Goal: Check status: Check status

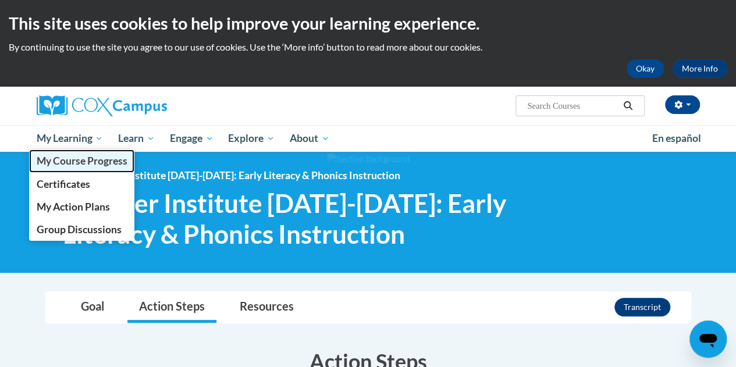
click at [94, 162] on span "My Course Progress" at bounding box center [81, 161] width 91 height 12
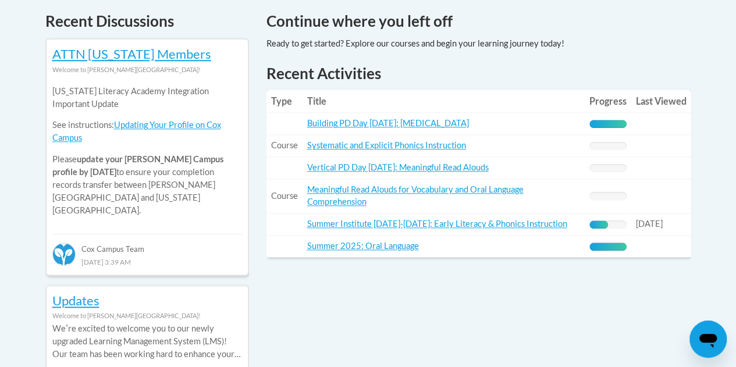
scroll to position [505, 0]
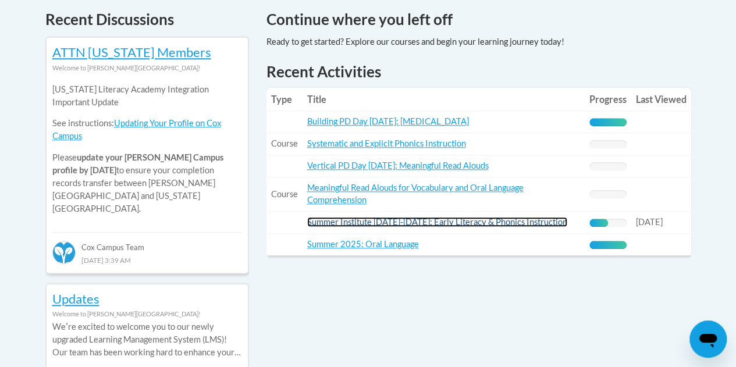
click at [455, 222] on link "Summer Institute [DATE]-[DATE]: Early Literacy & Phonics Instruction" at bounding box center [437, 222] width 260 height 10
